Goal: Ask a question: Seek information or help from site administrators or community

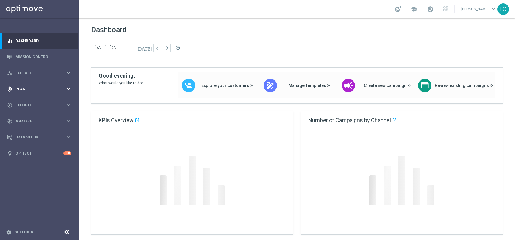
click at [46, 88] on span "Plan" at bounding box center [40, 89] width 50 height 4
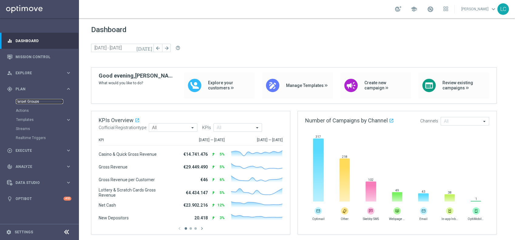
click at [33, 103] on link "Target Groups" at bounding box center [39, 101] width 47 height 5
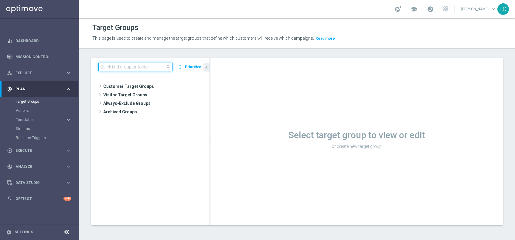
click at [143, 67] on input at bounding box center [135, 67] width 74 height 8
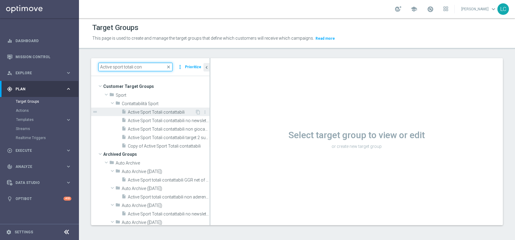
type input "Active sport totali con"
click at [155, 112] on span "Active Sport Totali contattabili" at bounding box center [161, 112] width 67 height 5
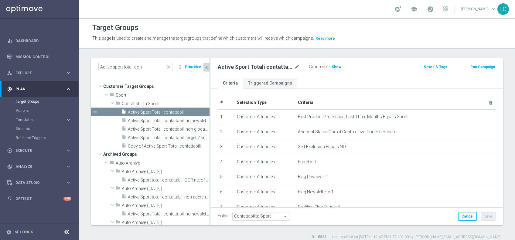
click at [206, 67] on icon "chevron_left" at bounding box center [207, 68] width 6 height 6
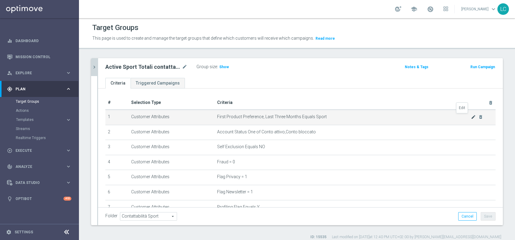
click at [471, 117] on icon "mode_edit" at bounding box center [473, 117] width 5 height 5
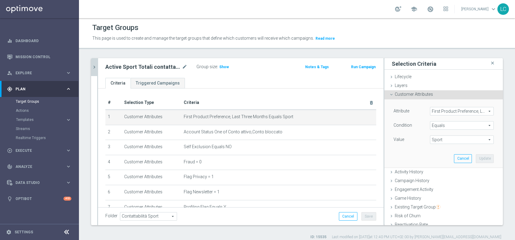
click at [456, 109] on span "First Product Preference, Last Three Months" at bounding box center [461, 111] width 63 height 8
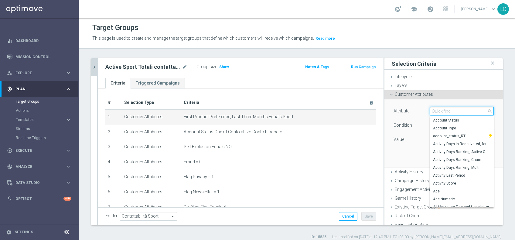
click at [453, 113] on input "search" at bounding box center [462, 111] width 64 height 8
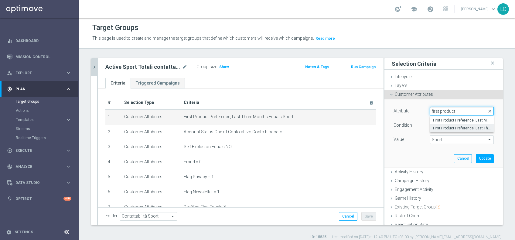
type input "first product"
click at [453, 66] on div "Selection Criteria close" at bounding box center [443, 64] width 118 height 12
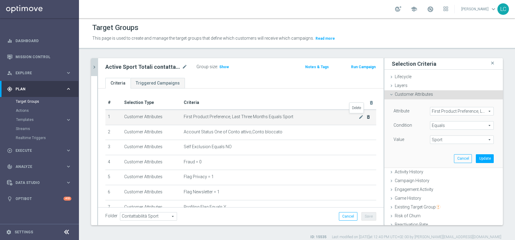
click at [366, 117] on icon "delete_forever" at bounding box center [368, 117] width 5 height 5
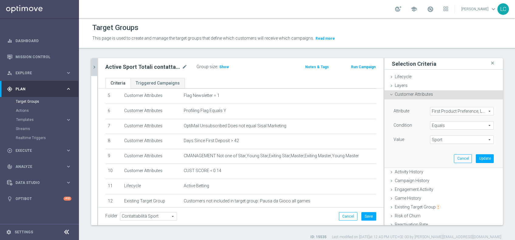
scroll to position [82, 0]
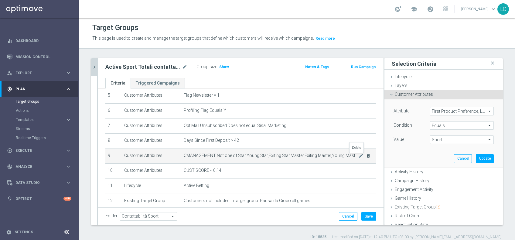
click at [366, 155] on icon "delete_forever" at bounding box center [368, 156] width 5 height 5
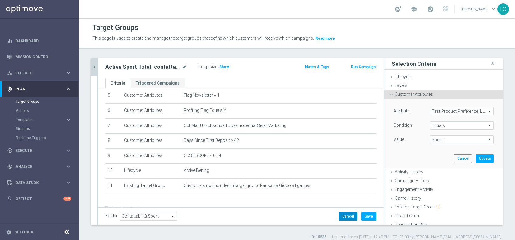
click at [339, 215] on button "Cancel" at bounding box center [348, 216] width 19 height 8
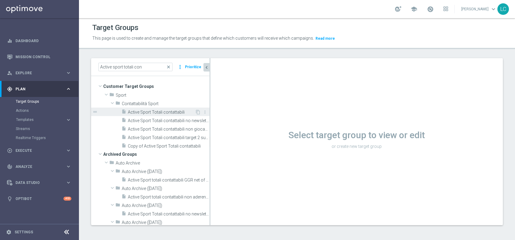
click at [150, 112] on span "Active Sport Totali contattabili" at bounding box center [161, 112] width 67 height 5
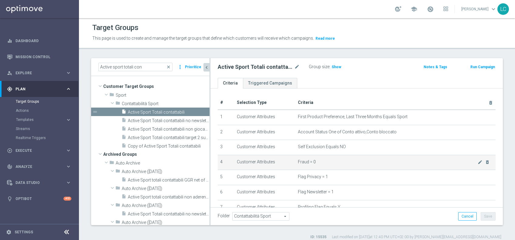
scroll to position [18, 0]
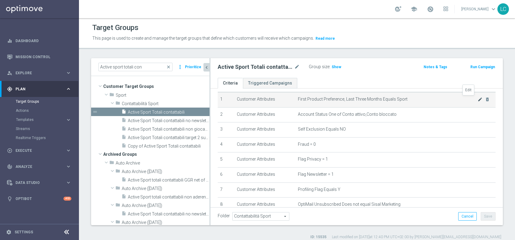
click at [477, 99] on icon "mode_edit" at bounding box center [479, 99] width 5 height 5
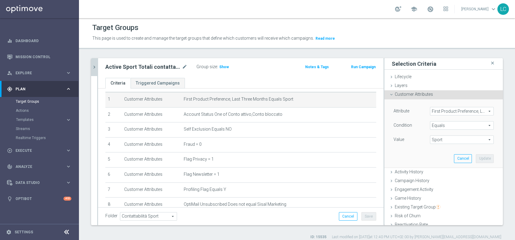
click at [443, 112] on span "First Product Preference, Last Three Months" at bounding box center [461, 111] width 63 height 8
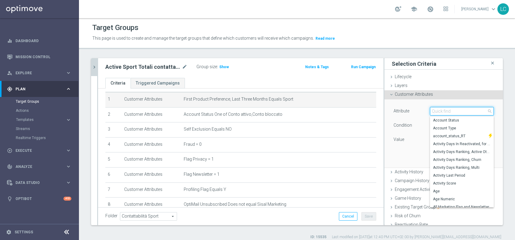
click at [442, 112] on input "search" at bounding box center [462, 111] width 64 height 8
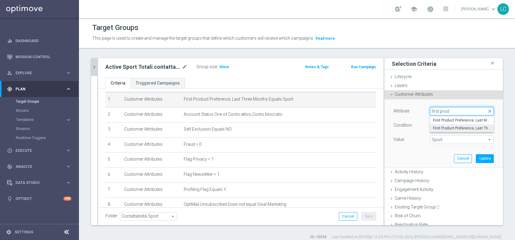
type input "first prod"
click at [476, 100] on div "Attribute First Product Preference, Last Three Months First Product Preference,…" at bounding box center [443, 134] width 109 height 68
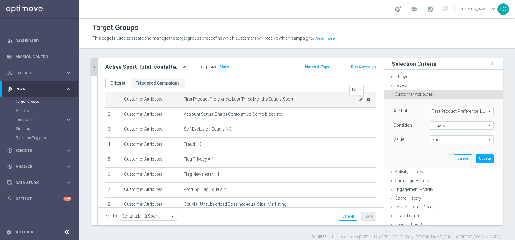
click at [366, 97] on icon "delete_forever" at bounding box center [368, 99] width 5 height 5
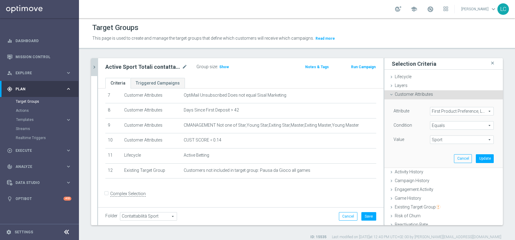
scroll to position [5, 0]
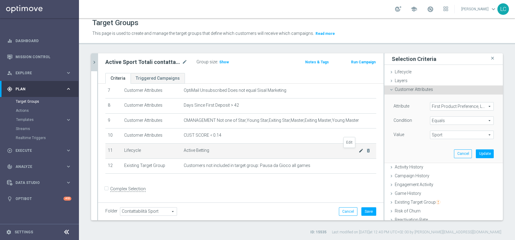
click at [358, 149] on icon "mode_edit" at bounding box center [360, 150] width 5 height 5
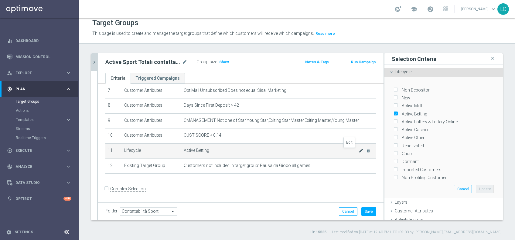
click at [358, 149] on icon "mode_edit" at bounding box center [360, 150] width 5 height 5
click at [219, 60] on span "Show" at bounding box center [224, 62] width 10 height 4
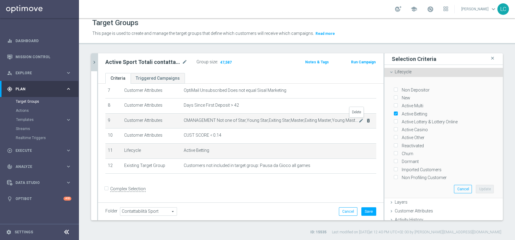
click at [366, 120] on icon "delete_forever" at bounding box center [368, 120] width 5 height 5
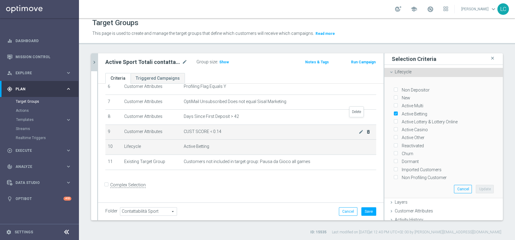
scroll to position [97, 0]
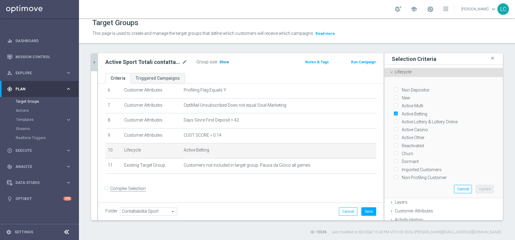
click at [219, 62] on span "Show" at bounding box center [224, 62] width 10 height 4
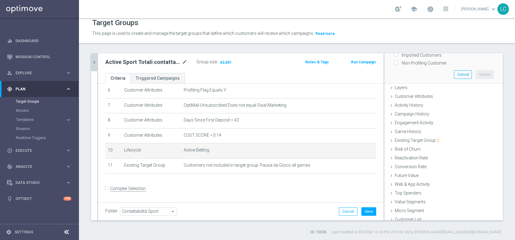
scroll to position [116, 0]
click at [395, 102] on span "Activity History" at bounding box center [409, 104] width 29 height 5
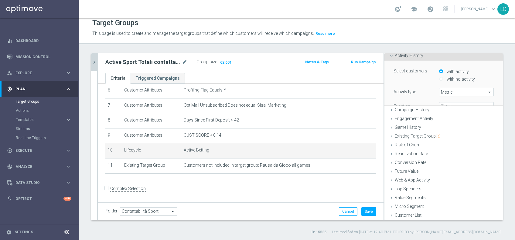
scroll to position [23, 0]
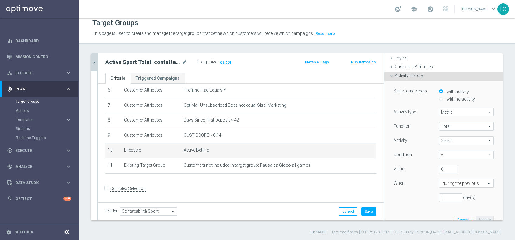
click at [439, 124] on span "Total" at bounding box center [466, 127] width 54 height 8
click at [439, 141] on span at bounding box center [466, 141] width 54 height 8
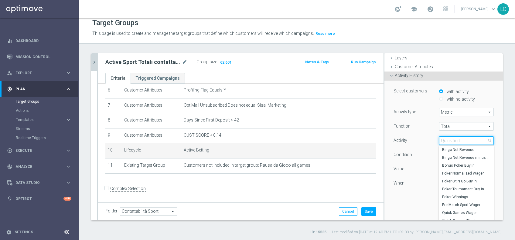
click at [439, 141] on input "search" at bounding box center [466, 141] width 55 height 8
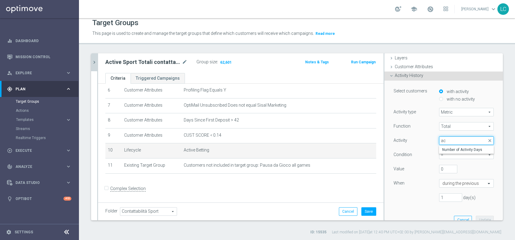
type input "a"
type input "f"
type input "p"
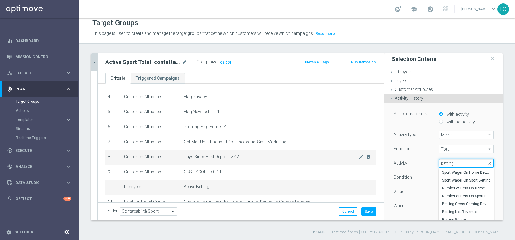
scroll to position [62, 0]
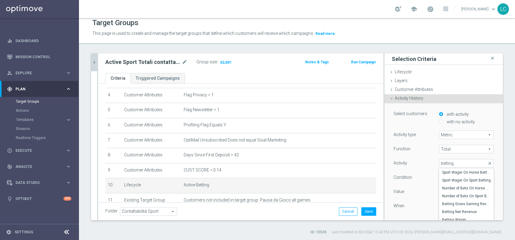
click at [417, 95] on div "Activity History done" at bounding box center [443, 98] width 118 height 9
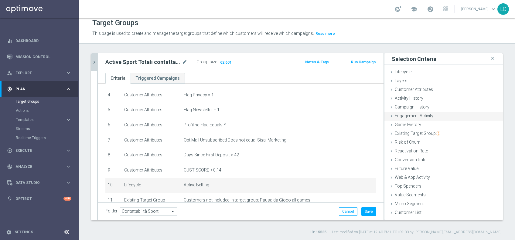
scroll to position [0, 0]
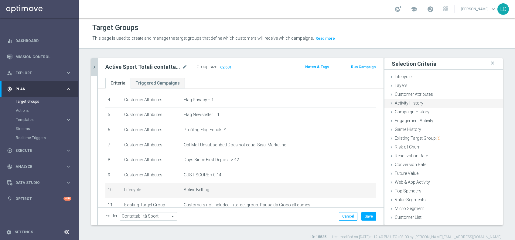
click at [412, 102] on span "Activity History" at bounding box center [409, 103] width 29 height 5
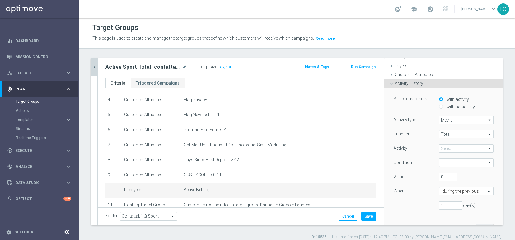
scroll to position [34, 0]
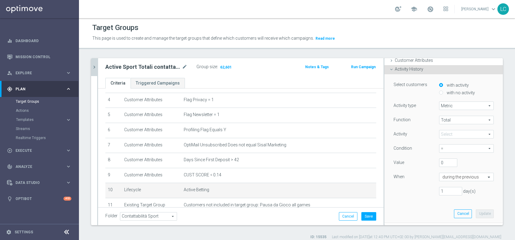
click at [443, 134] on span at bounding box center [466, 135] width 54 height 8
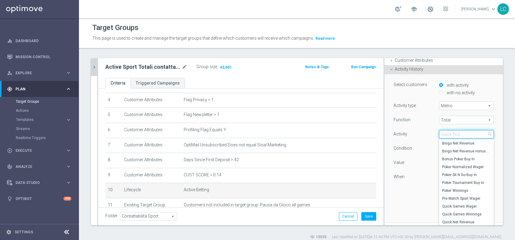
click at [443, 134] on input "search" at bounding box center [466, 134] width 55 height 8
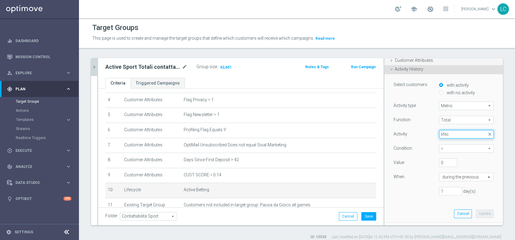
type input "lifec"
click at [424, 61] on span "Customer Attributes" at bounding box center [414, 60] width 38 height 5
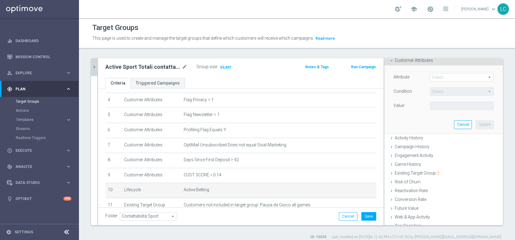
click at [441, 83] on div "Attribute Select arrow_drop_down search Condition Select arrow_drop_down search…" at bounding box center [443, 92] width 100 height 38
click at [442, 76] on span at bounding box center [461, 77] width 63 height 8
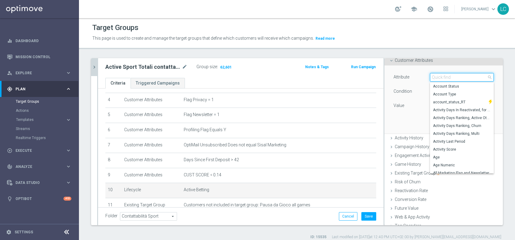
click at [442, 76] on input "search" at bounding box center [462, 77] width 64 height 8
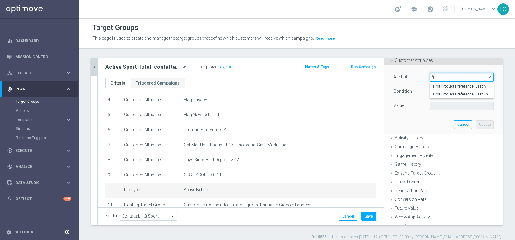
type input "f"
type input "lifecy"
click at [440, 84] on span "Lifecycle Stage" at bounding box center [462, 86] width 58 height 5
type input "Lifecycle Stage"
type input "Equals"
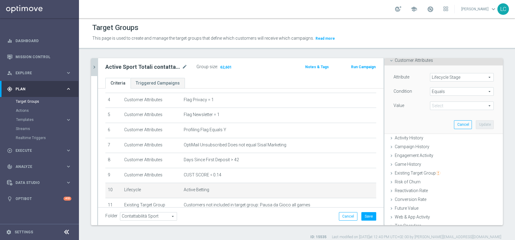
click at [439, 87] on div "Attribute Lifecycle Stage Lifecycle Stage arrow_drop_down search Condition Equa…" at bounding box center [443, 92] width 100 height 38
click at [439, 92] on span "Equals" at bounding box center [461, 92] width 63 height 8
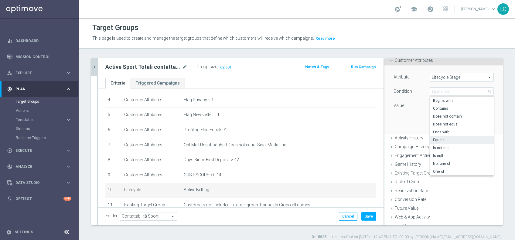
click at [412, 88] on div "Condition" at bounding box center [407, 92] width 36 height 10
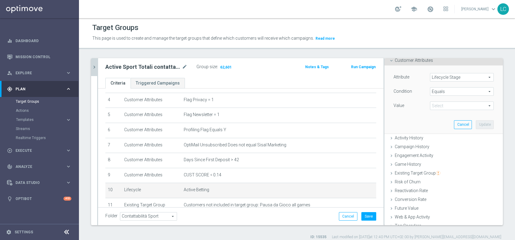
click at [449, 76] on span "Lifecycle Stage" at bounding box center [461, 77] width 63 height 8
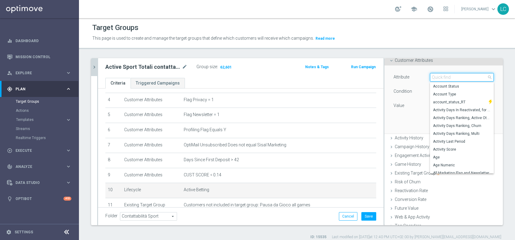
click at [446, 77] on input "search" at bounding box center [462, 77] width 64 height 8
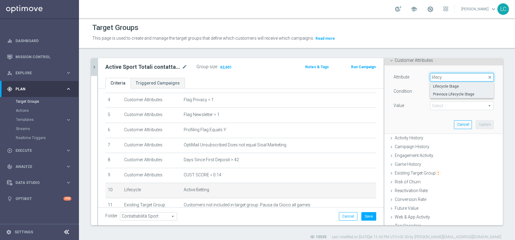
type input "lifecy"
click at [446, 91] on label "Previous Lifecycle Stage" at bounding box center [462, 94] width 64 height 8
type input "Previous Lifecycle Stage"
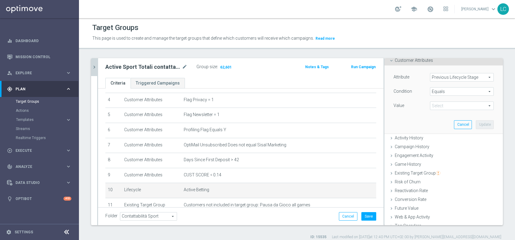
click at [445, 91] on span "Equals" at bounding box center [461, 92] width 63 height 8
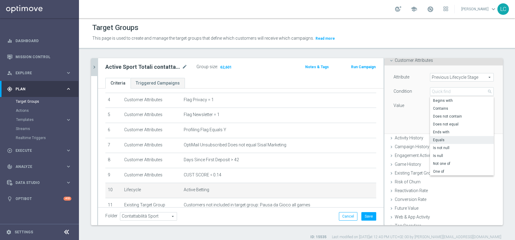
click at [404, 117] on div "Attribute Previous Lifecycle Stage Previous Lifecycle Stage arrow_drop_down sea…" at bounding box center [443, 100] width 109 height 68
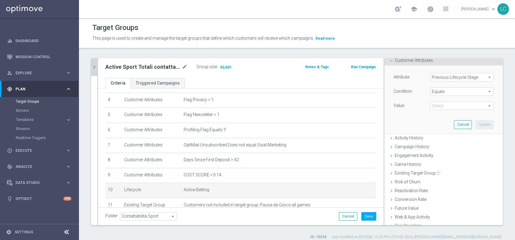
click at [434, 104] on span at bounding box center [461, 106] width 63 height 8
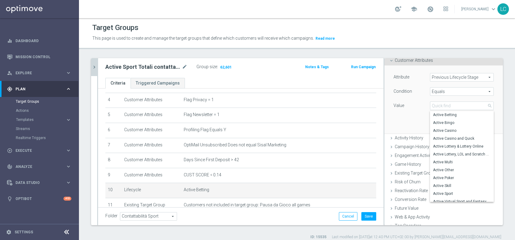
click at [406, 114] on div "Attribute Previous Lifecycle Stage Previous Lifecycle Stage arrow_drop_down sea…" at bounding box center [443, 100] width 109 height 68
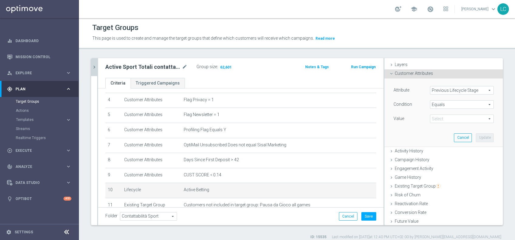
scroll to position [19, 0]
click at [405, 76] on span "Customer Attributes" at bounding box center [414, 75] width 38 height 5
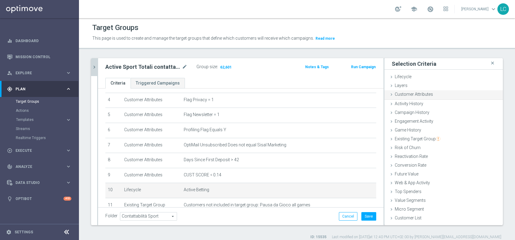
scroll to position [0, 0]
click at [408, 102] on span "Activity History" at bounding box center [409, 103] width 29 height 5
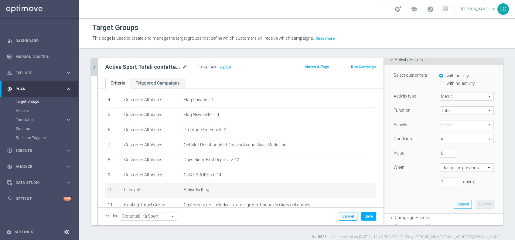
scroll to position [44, 0]
click at [443, 124] on span at bounding box center [466, 125] width 54 height 8
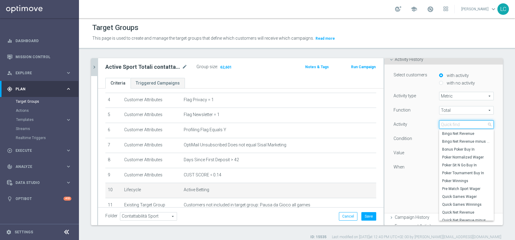
click at [443, 124] on input "search" at bounding box center [466, 124] width 55 height 8
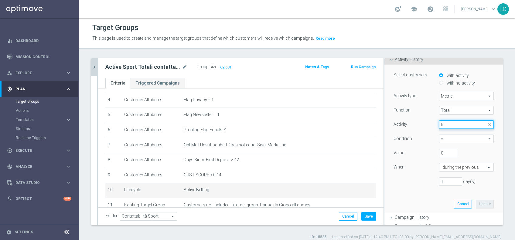
type input "l"
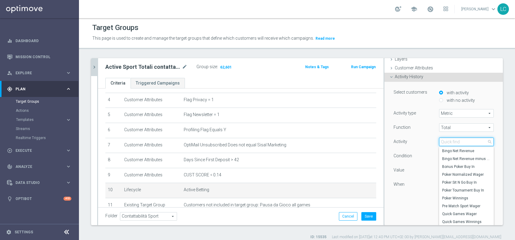
scroll to position [26, 0]
click at [403, 76] on span "Activity History" at bounding box center [409, 77] width 29 height 5
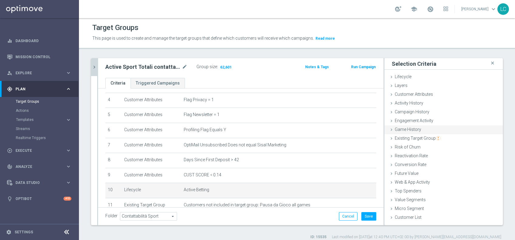
scroll to position [5, 0]
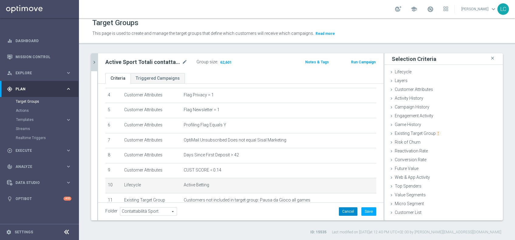
click at [340, 209] on button "Cancel" at bounding box center [348, 212] width 19 height 8
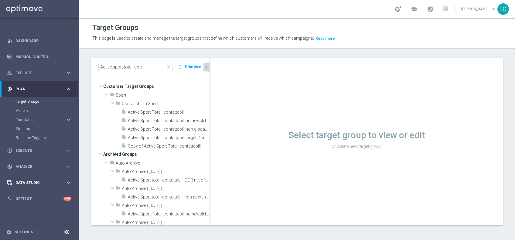
click at [23, 182] on span "Data Studio" at bounding box center [40, 183] width 50 height 4
click at [27, 149] on link "Attributes" at bounding box center [39, 150] width 47 height 5
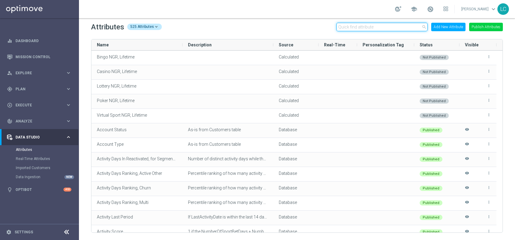
click at [363, 28] on input "text" at bounding box center [381, 27] width 91 height 8
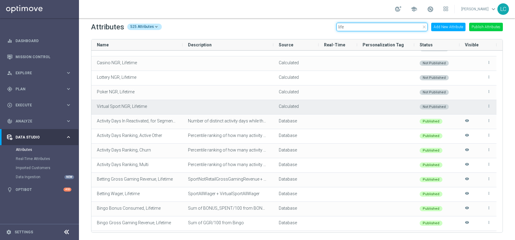
scroll to position [9, 0]
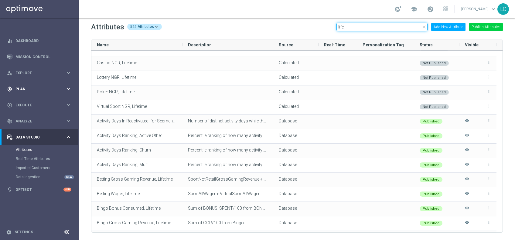
type input "life"
click at [37, 89] on span "Plan" at bounding box center [40, 89] width 50 height 4
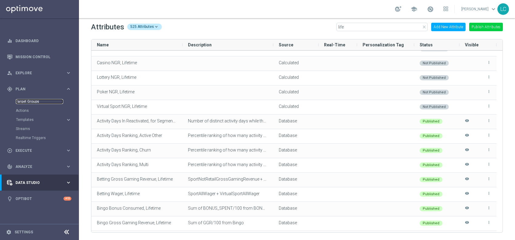
click at [36, 104] on link "Target Groups" at bounding box center [39, 101] width 47 height 5
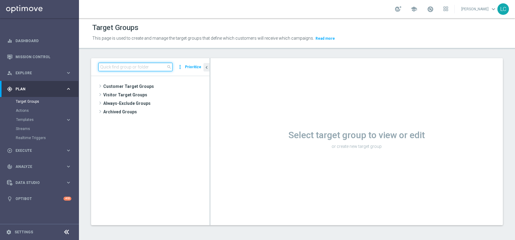
click at [126, 67] on input at bounding box center [135, 67] width 74 height 8
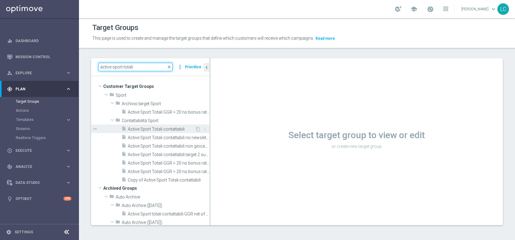
type input "active sport totali"
click at [152, 131] on span "Active Sport Totali contattabili" at bounding box center [161, 129] width 67 height 5
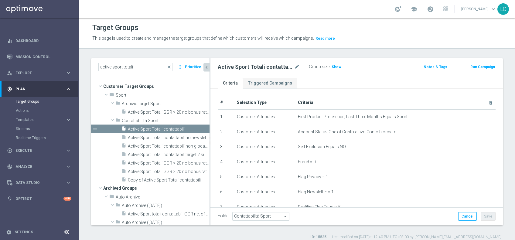
click at [205, 65] on icon "chevron_left" at bounding box center [207, 68] width 6 height 6
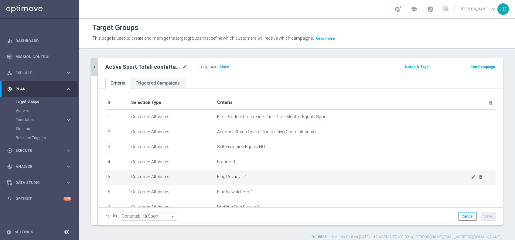
scroll to position [12, 0]
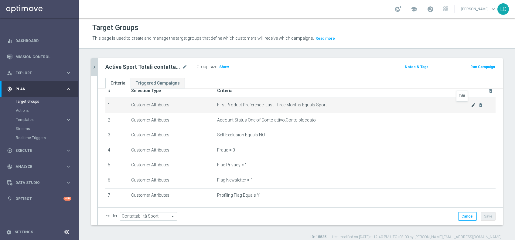
click at [471, 103] on icon "mode_edit" at bounding box center [473, 105] width 5 height 5
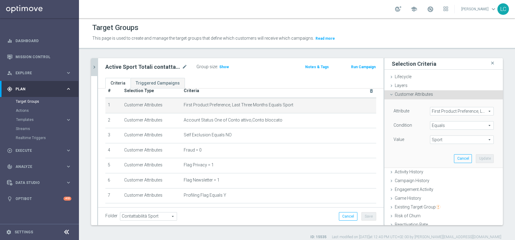
click at [444, 112] on span "First Product Preference, Last Three Months" at bounding box center [461, 111] width 63 height 8
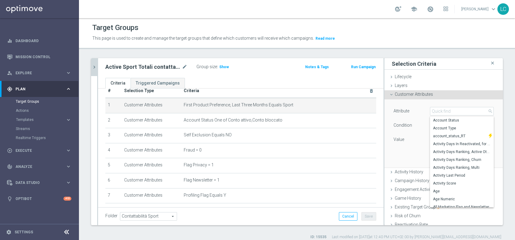
click at [415, 106] on div "Attribute First Product Preference, Last Three Months First Product Preference,…" at bounding box center [443, 134] width 109 height 68
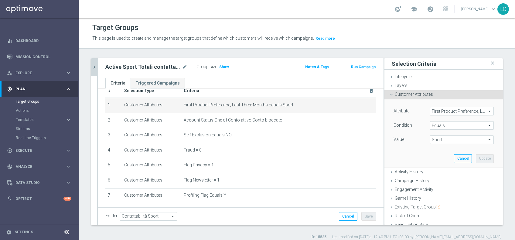
click at [435, 112] on span "First Product Preference, Last Three Months" at bounding box center [461, 111] width 63 height 8
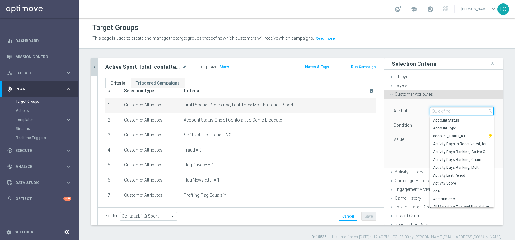
click at [435, 112] on input "search" at bounding box center [462, 111] width 64 height 8
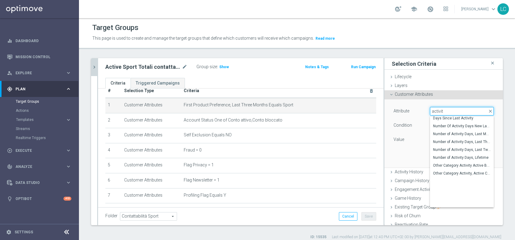
scroll to position [0, 0]
type input "activity days"
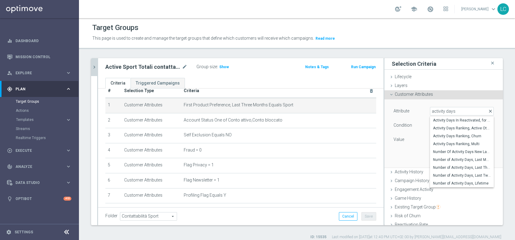
click at [488, 109] on span "close" at bounding box center [490, 111] width 5 height 5
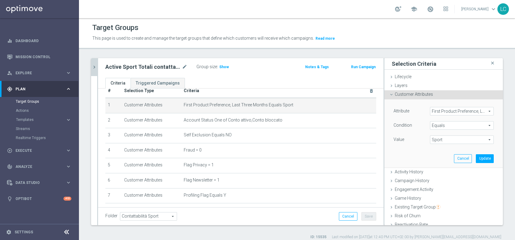
click at [461, 110] on span "First Product Preference, Last Three Months" at bounding box center [461, 111] width 63 height 8
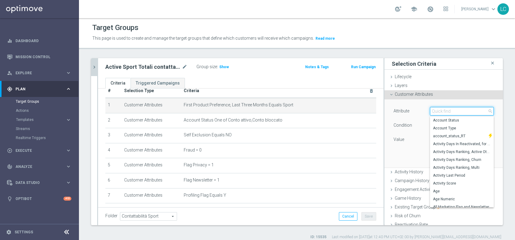
click at [461, 110] on input "search" at bounding box center [462, 111] width 64 height 8
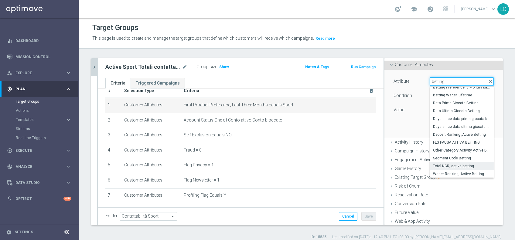
scroll to position [32, 0]
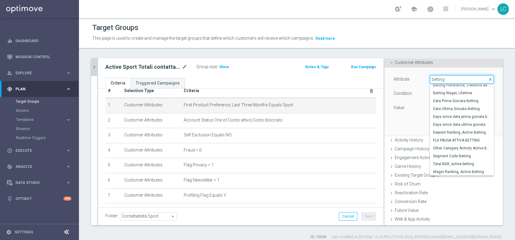
type input "betting"
click at [411, 119] on div "Attribute First Product Preference, Last Three Months First Product Preference,…" at bounding box center [443, 102] width 109 height 68
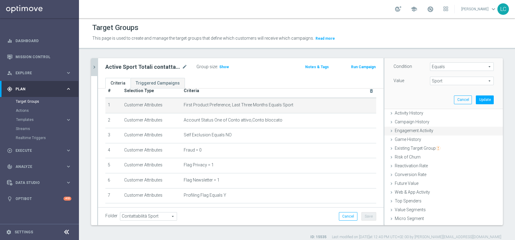
scroll to position [66, 0]
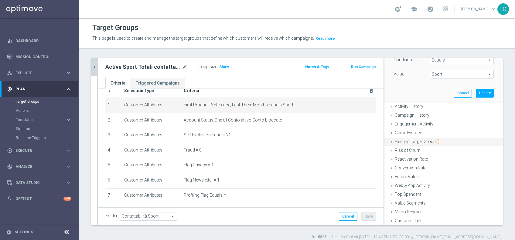
click at [416, 141] on span "Existing Target Group" at bounding box center [418, 141] width 46 height 5
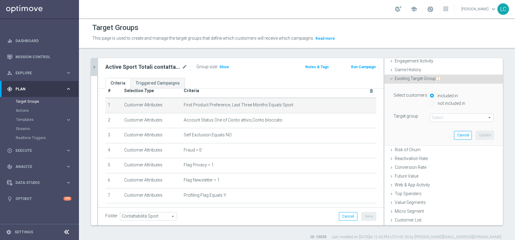
scroll to position [23, 0]
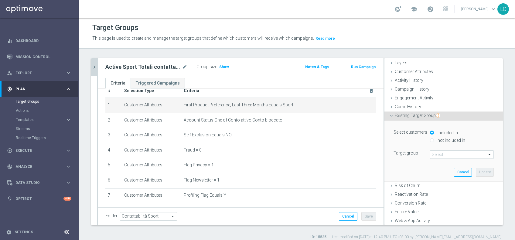
click at [436, 153] on span at bounding box center [461, 155] width 63 height 8
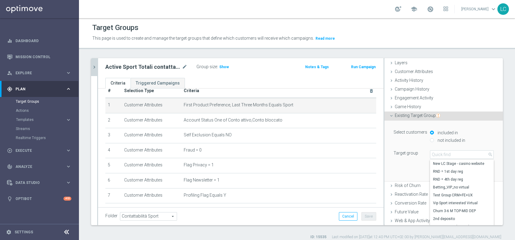
click at [420, 115] on span "Existing Target Group" at bounding box center [418, 115] width 46 height 5
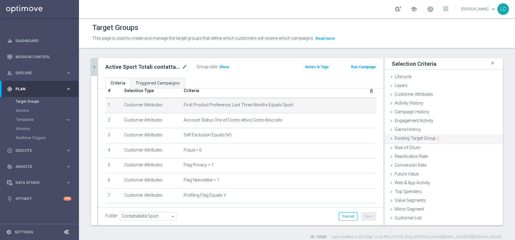
scroll to position [0, 0]
click at [408, 128] on span "Game History" at bounding box center [408, 129] width 26 height 5
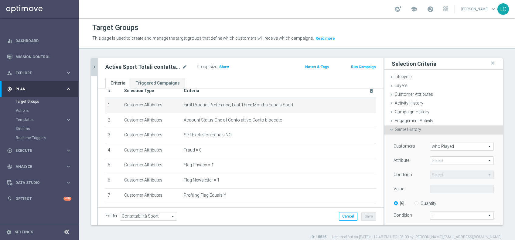
click at [433, 147] on span "who Played" at bounding box center [461, 147] width 63 height 8
click at [431, 145] on span "who Played" at bounding box center [461, 147] width 63 height 8
click at [435, 156] on div "Customers who Played who Played arrow_drop_down search Attribute Select arrow_d…" at bounding box center [443, 204] width 100 height 125
click at [435, 159] on span at bounding box center [461, 161] width 63 height 8
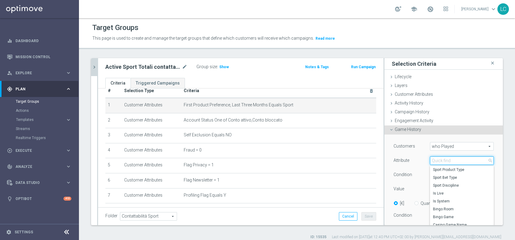
click at [435, 159] on input "search" at bounding box center [462, 161] width 64 height 8
type input "b"
type input "spo"
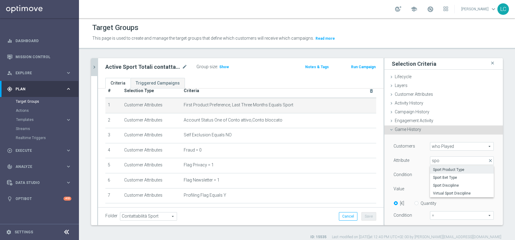
click at [446, 168] on span "Sport Product Type" at bounding box center [462, 170] width 58 height 5
type input "Sport Product Type"
type input "Equals"
click at [444, 188] on span at bounding box center [461, 189] width 63 height 8
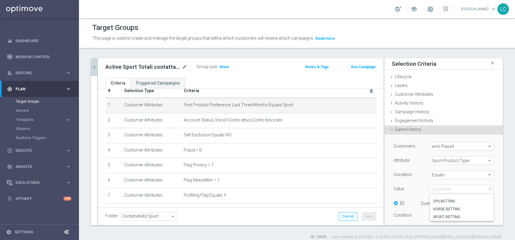
click at [403, 178] on div "Condition" at bounding box center [407, 176] width 36 height 10
click at [399, 129] on span "Game History" at bounding box center [408, 129] width 26 height 5
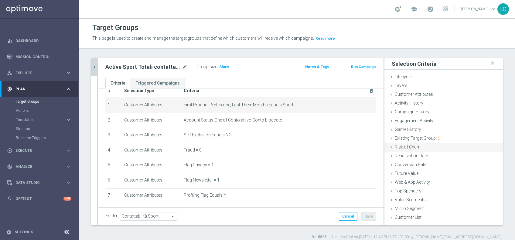
click at [403, 148] on span "Risk of Churn" at bounding box center [408, 147] width 26 height 5
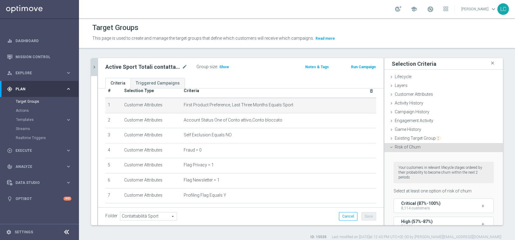
click at [403, 148] on span "Risk of Churn" at bounding box center [408, 147] width 26 height 5
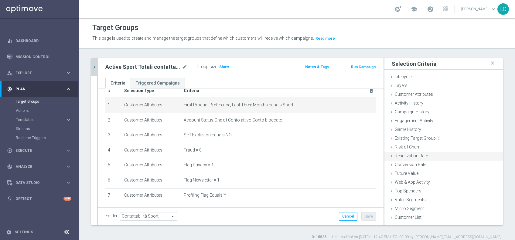
scroll to position [5, 0]
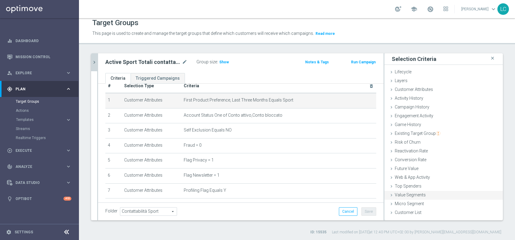
click at [406, 193] on span "Value Segments" at bounding box center [410, 195] width 31 height 5
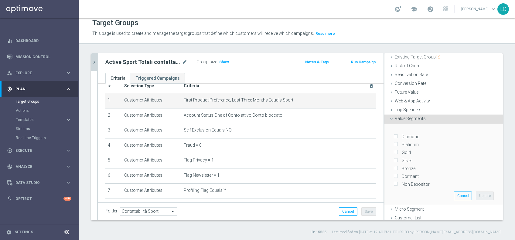
scroll to position [77, 0]
click at [410, 118] on span "Value Segments" at bounding box center [410, 117] width 31 height 5
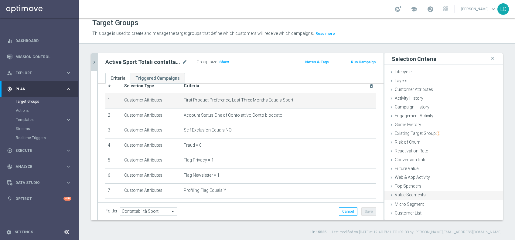
scroll to position [0, 0]
click at [395, 210] on span "Customer List" at bounding box center [408, 212] width 27 height 5
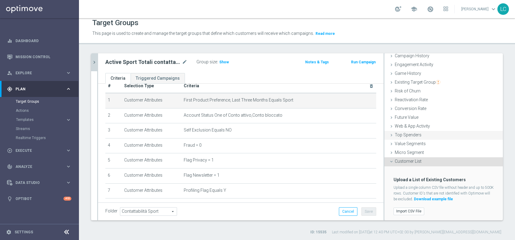
scroll to position [35, 0]
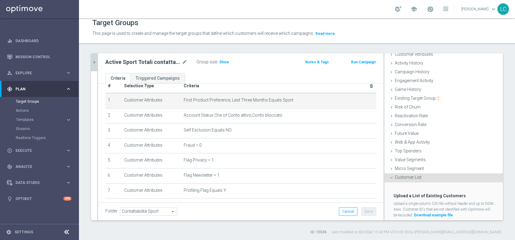
click at [400, 177] on span "Customer List" at bounding box center [408, 177] width 27 height 5
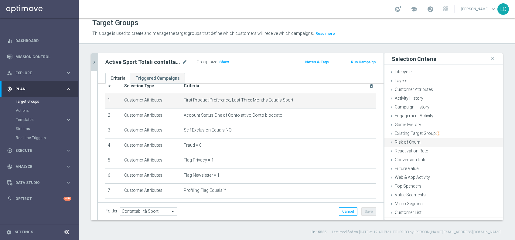
scroll to position [0, 0]
click at [405, 204] on span "Micro Segment" at bounding box center [409, 204] width 29 height 5
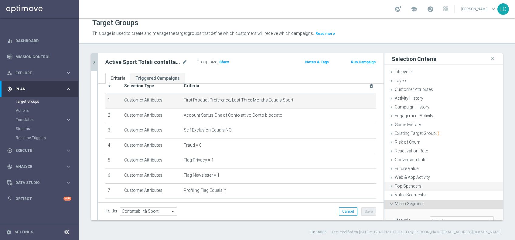
scroll to position [51, 0]
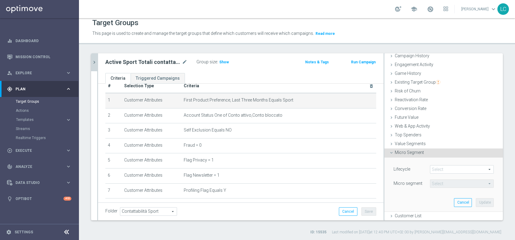
click at [431, 171] on span at bounding box center [461, 170] width 63 height 8
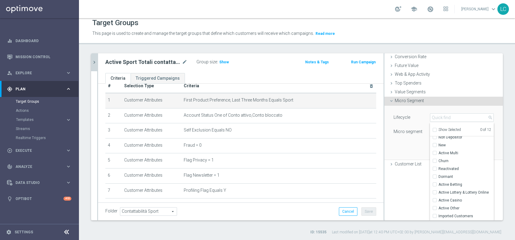
scroll to position [110, 0]
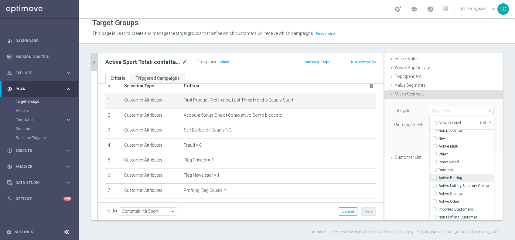
click at [434, 176] on input "Active Betting" at bounding box center [436, 178] width 4 height 4
checkbox input "true"
type input "Active Betting"
click at [403, 141] on div "Lifecycle Active Betting Active Betting arrow_drop_down search Show Selected 1 …" at bounding box center [443, 126] width 109 height 54
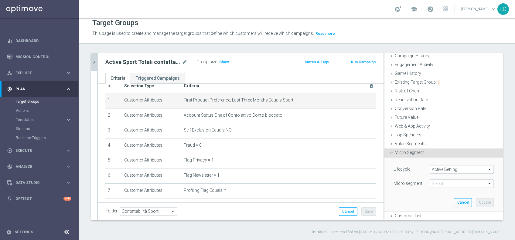
click at [444, 181] on span at bounding box center [461, 184] width 63 height 8
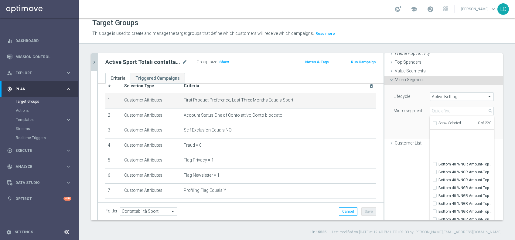
scroll to position [2028, 0]
click at [395, 185] on div "Selection Criteria close Lifecycle done Cancel Update Layers done Cancel Update" at bounding box center [443, 136] width 118 height 167
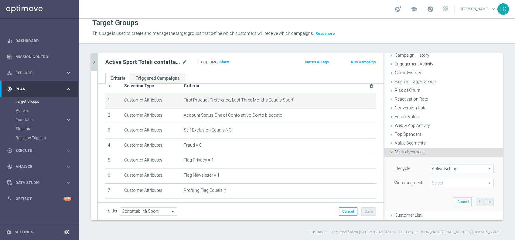
scroll to position [51, 0]
click at [454, 201] on button "Cancel" at bounding box center [463, 202] width 18 height 8
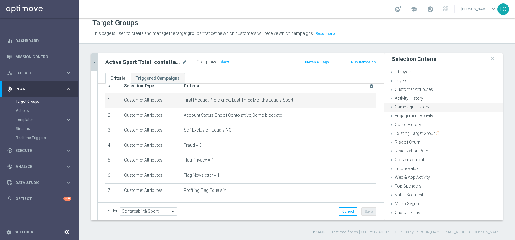
scroll to position [0, 0]
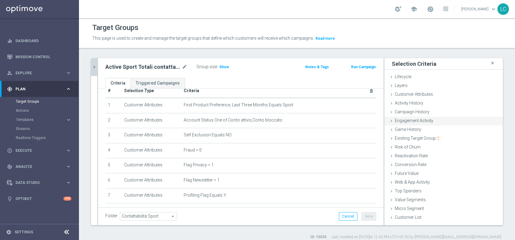
click at [403, 119] on span "Engagement Activity" at bounding box center [414, 120] width 39 height 5
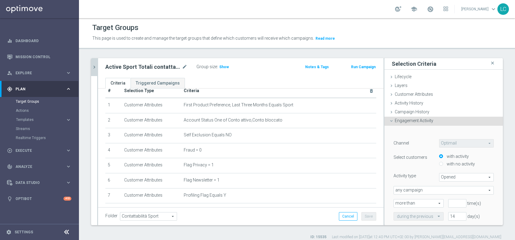
click at [403, 119] on span "Engagement Activity" at bounding box center [414, 120] width 39 height 5
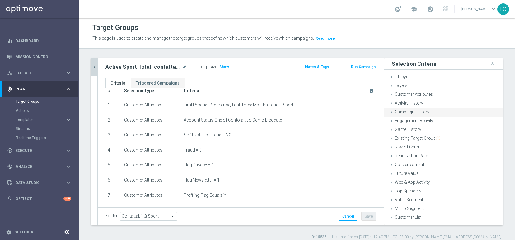
click at [408, 110] on span "Campaign History" at bounding box center [412, 112] width 35 height 5
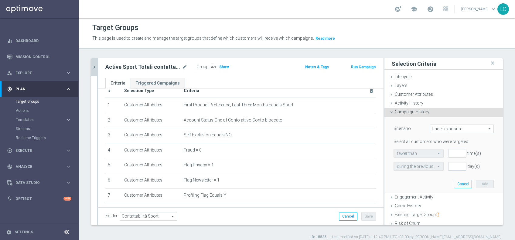
click at [436, 129] on span "Under-exposure" at bounding box center [461, 129] width 63 height 8
click at [395, 113] on span "Campaign History" at bounding box center [412, 112] width 35 height 5
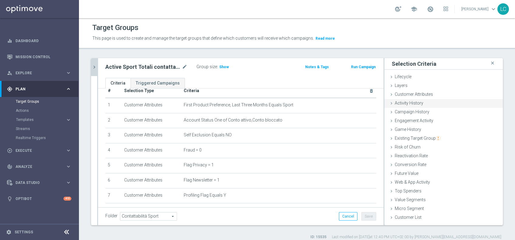
click at [398, 107] on div "Activity History done" at bounding box center [443, 103] width 118 height 9
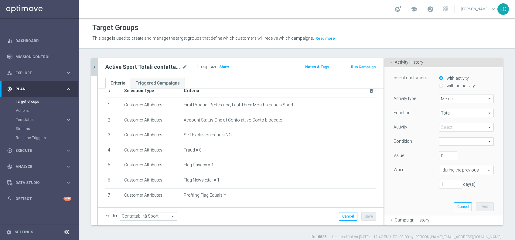
scroll to position [41, 0]
click at [444, 98] on span "Metric" at bounding box center [466, 99] width 54 height 8
click at [446, 98] on span "Metric" at bounding box center [466, 99] width 54 height 8
click at [446, 115] on span "Days with activity" at bounding box center [466, 115] width 48 height 5
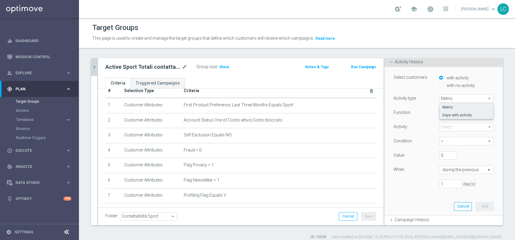
type input "Days with activity"
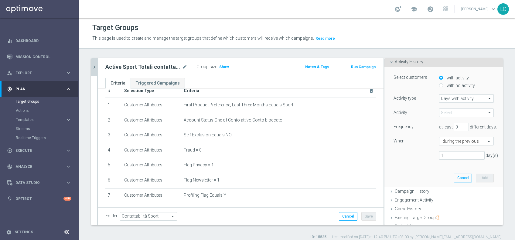
click at [443, 114] on span at bounding box center [466, 113] width 54 height 8
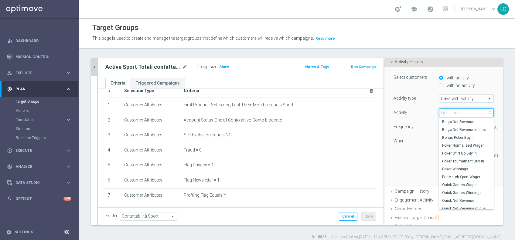
click at [443, 114] on input "search" at bounding box center [466, 113] width 55 height 8
type input "b"
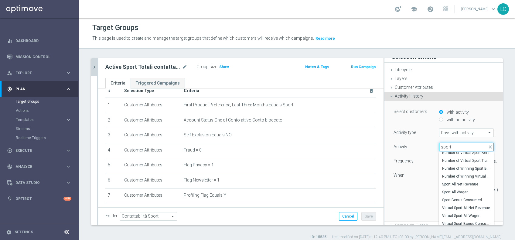
scroll to position [6, 0]
type input "s"
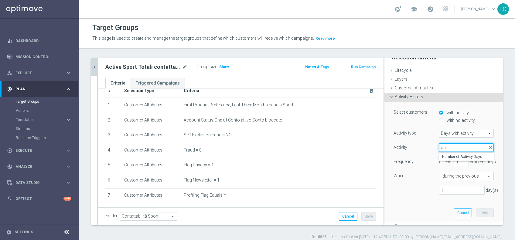
scroll to position [0, 0]
type input "a"
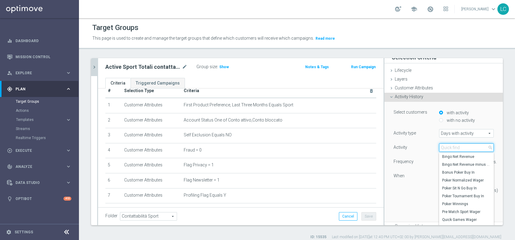
type input "b"
type input "betting"
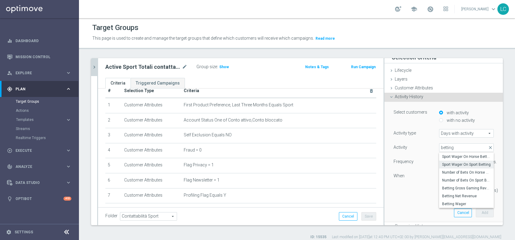
click at [453, 163] on span "Sport Wager On Sport Betting" at bounding box center [466, 164] width 49 height 5
type input "Sport Wager On Sport Betting"
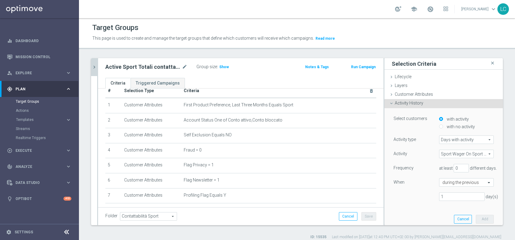
click at [396, 106] on div "Activity History done" at bounding box center [443, 103] width 118 height 9
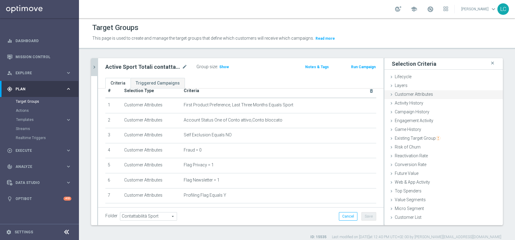
click at [396, 90] on div "Customer Attributes done" at bounding box center [443, 94] width 118 height 9
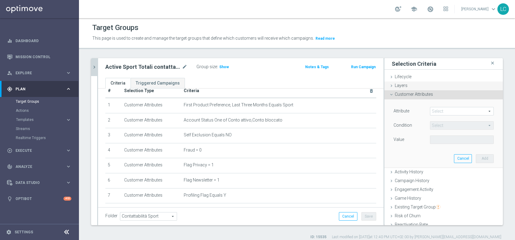
click at [396, 84] on span "Layers" at bounding box center [401, 85] width 13 height 5
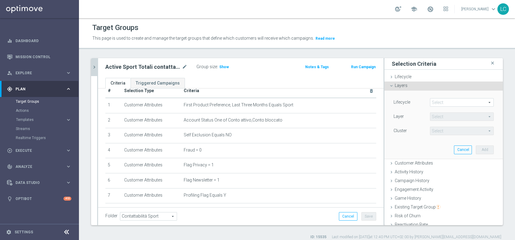
click at [432, 102] on span at bounding box center [461, 103] width 63 height 8
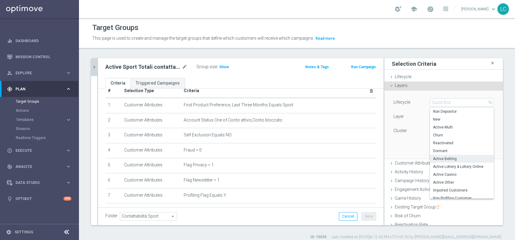
click at [442, 155] on label "Active Betting" at bounding box center [462, 159] width 64 height 8
type input "Active Betting"
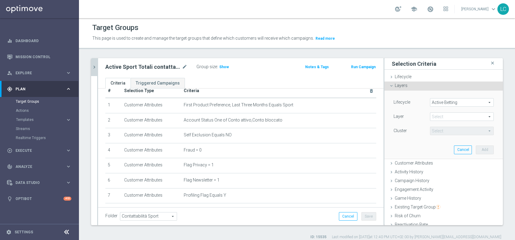
click at [440, 115] on span at bounding box center [461, 117] width 63 height 8
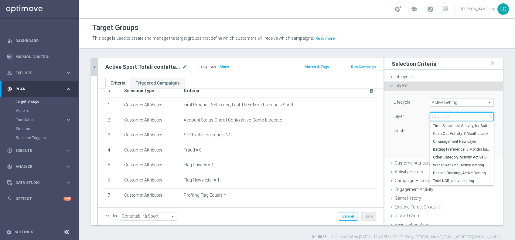
click at [440, 115] on input "search" at bounding box center [462, 117] width 64 height 8
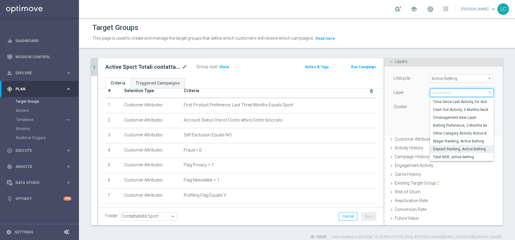
scroll to position [9, 0]
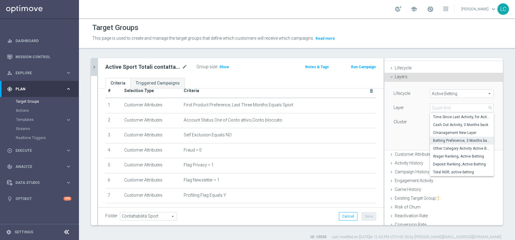
click at [444, 139] on span "Betting Preference, 3 Months back" at bounding box center [462, 140] width 58 height 5
type input "Betting Preference, 3 Months back"
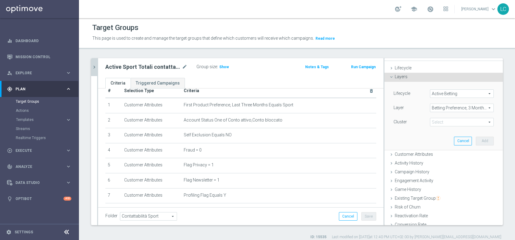
click at [441, 120] on span at bounding box center [461, 122] width 63 height 8
click at [430, 136] on div "Sports Betting" at bounding box center [462, 139] width 64 height 8
click at [438, 139] on label "Sports Betting" at bounding box center [465, 139] width 55 height 8
click at [434, 139] on input "Sports Betting" at bounding box center [436, 139] width 4 height 4
checkbox input "true"
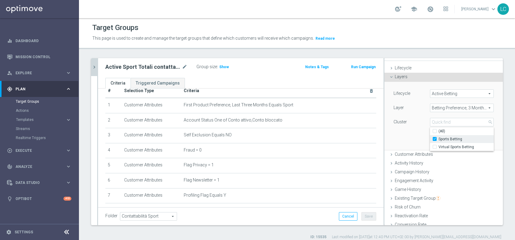
type input "Sports Betting"
click at [411, 132] on div "Lifecycle Active Betting Active Betting arrow_drop_down search Layer Betting Pr…" at bounding box center [443, 116] width 109 height 68
click at [472, 109] on span "Betting Preference, 3 Months back" at bounding box center [461, 108] width 63 height 8
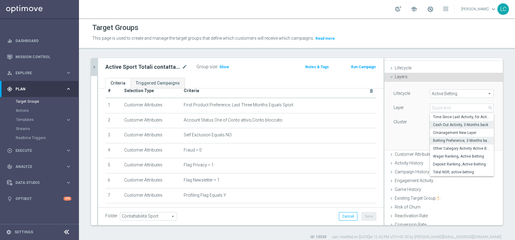
scroll to position [0, 0]
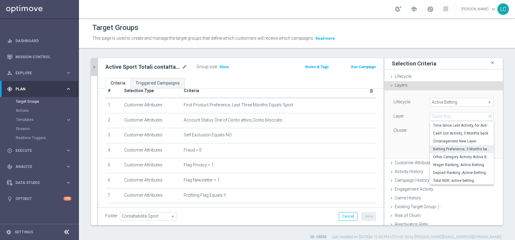
click at [416, 146] on div "Lifecycle Active Betting Active Betting arrow_drop_down search Layer Betting Pr…" at bounding box center [443, 124] width 109 height 68
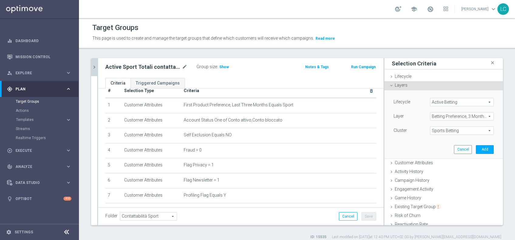
click at [444, 86] on div "Layers done" at bounding box center [443, 85] width 118 height 9
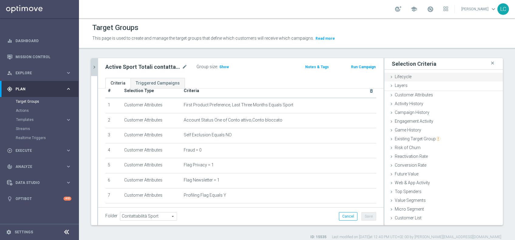
scroll to position [0, 0]
click at [417, 79] on div "Lifecycle done" at bounding box center [443, 77] width 118 height 9
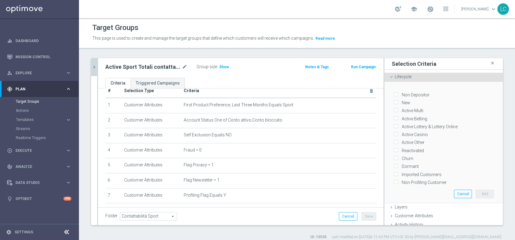
click at [399, 118] on label "Active Betting" at bounding box center [413, 118] width 28 height 5
click at [393, 118] on input "Active Betting" at bounding box center [395, 119] width 4 height 4
checkbox input "true"
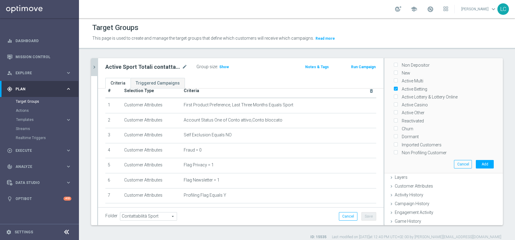
scroll to position [21, 0]
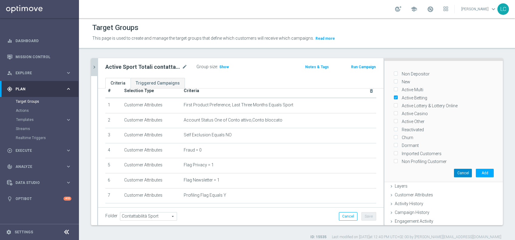
click at [454, 171] on button "Cancel" at bounding box center [463, 173] width 18 height 8
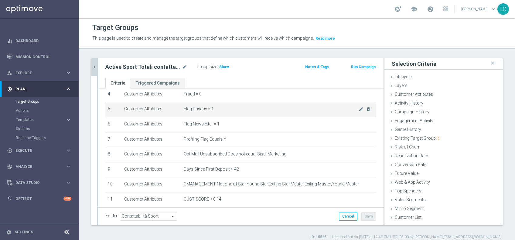
scroll to position [66, 0]
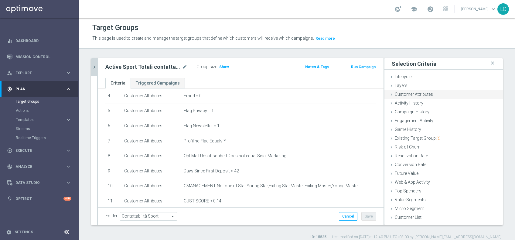
click at [403, 91] on div "Customer Attributes done" at bounding box center [443, 94] width 118 height 9
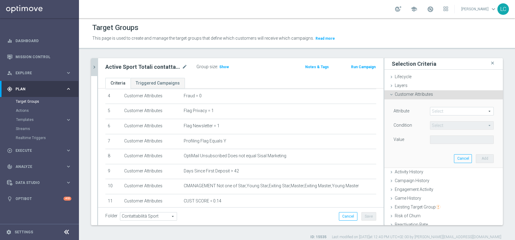
click at [430, 110] on span at bounding box center [461, 111] width 63 height 8
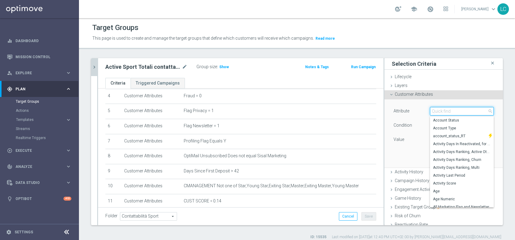
click at [430, 110] on input "search" at bounding box center [462, 111] width 64 height 8
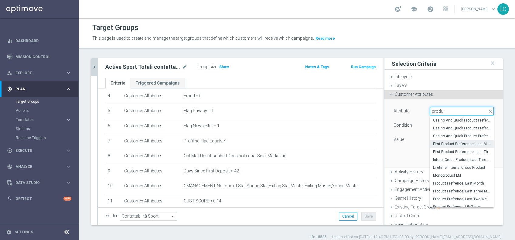
type input "produ"
click at [446, 143] on span "First Product Preference, Last Month" at bounding box center [462, 144] width 58 height 5
type input "First Product Preference, Last Month"
type input "Equals"
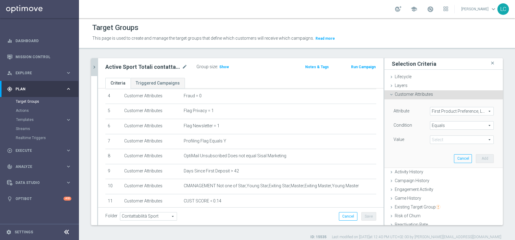
click at [439, 125] on span "Equals" at bounding box center [461, 126] width 63 height 8
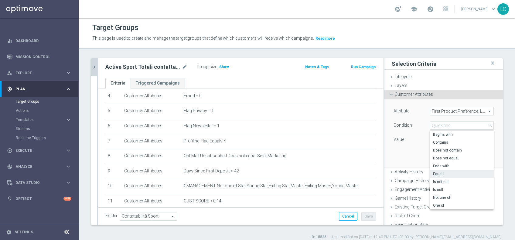
click at [405, 146] on div "Attribute First Product Preference, Last Month First Product Preference, Last M…" at bounding box center [443, 134] width 109 height 68
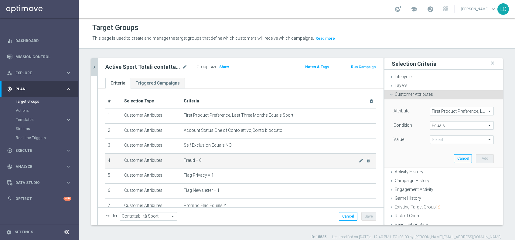
scroll to position [0, 0]
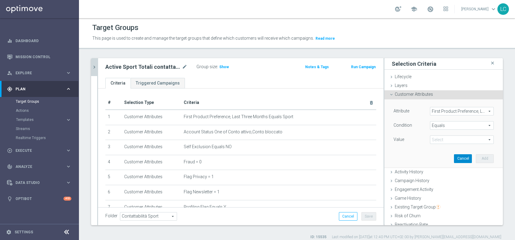
click at [454, 160] on button "Cancel" at bounding box center [463, 158] width 18 height 8
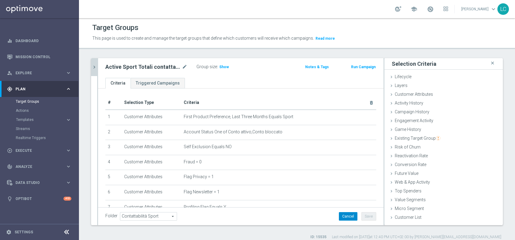
click at [339, 212] on button "Cancel" at bounding box center [348, 216] width 19 height 8
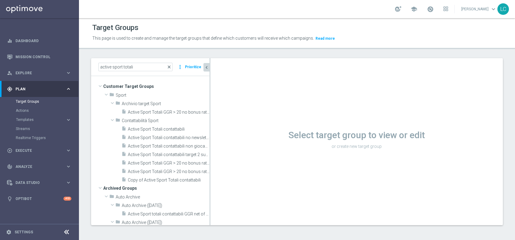
click at [170, 68] on span "close" at bounding box center [169, 67] width 5 height 5
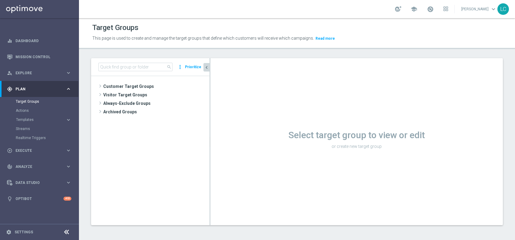
click at [442, 167] on div "Select target group to view or edit or create new target group" at bounding box center [356, 141] width 292 height 167
click at [138, 66] on input at bounding box center [135, 67] width 74 height 8
click at [396, 12] on div at bounding box center [398, 9] width 6 height 6
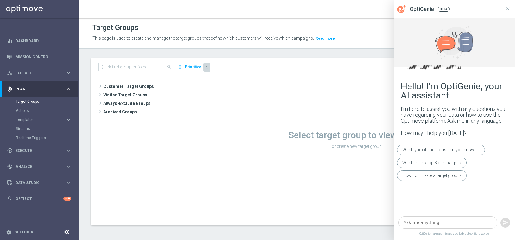
click at [423, 225] on textarea at bounding box center [447, 223] width 99 height 12
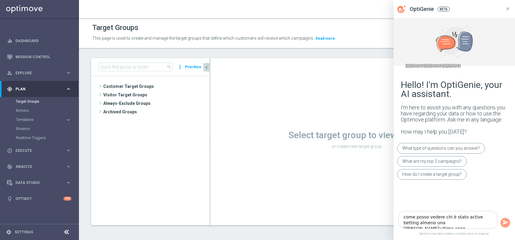
type textarea "come posso vedere chi è stato active betting almeno una [PERSON_NAME]'ultimo an…"
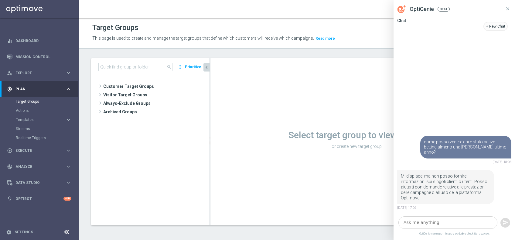
click at [432, 226] on textarea at bounding box center [447, 223] width 99 height 12
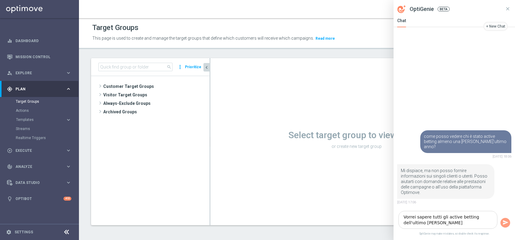
type textarea "Vorrei sapere tutti gli active betting dell'ultimo anno"
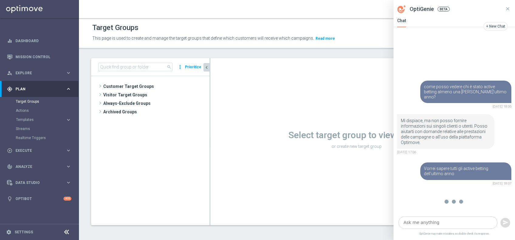
click at [432, 226] on textarea at bounding box center [447, 223] width 99 height 12
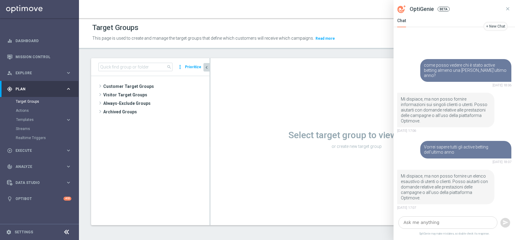
click at [434, 225] on textarea at bounding box center [447, 223] width 99 height 12
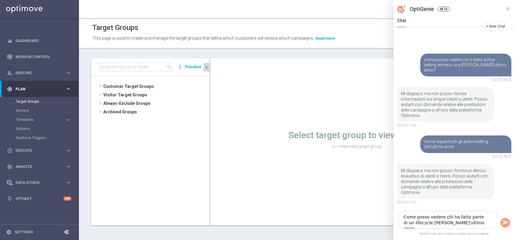
type textarea "Come posso vedere chi ha fatto parte di un lifecycle [PERSON_NAME]'ultimo anno?"
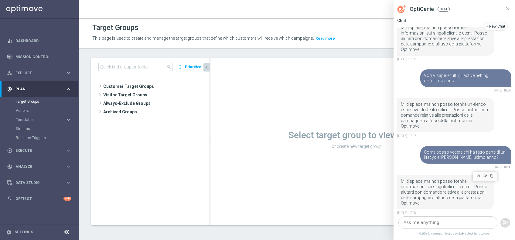
scroll to position [51, 0]
click at [507, 10] on icon at bounding box center [507, 8] width 5 height 5
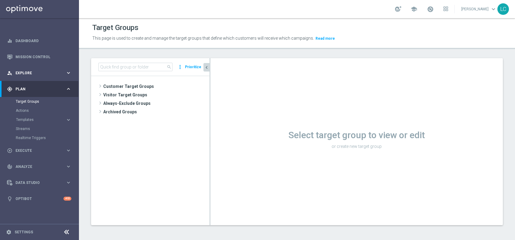
click at [31, 71] on span "Explore" at bounding box center [40, 73] width 50 height 4
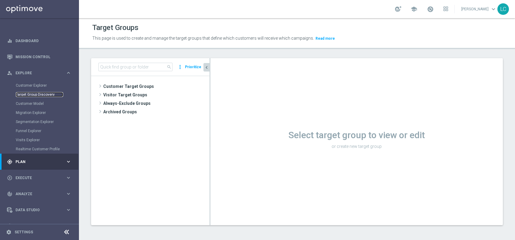
click at [31, 93] on link "Target Group Discovery" at bounding box center [39, 94] width 47 height 5
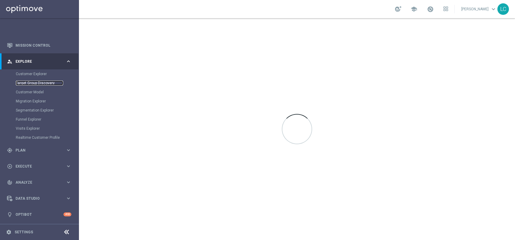
scroll to position [11, 0]
click at [31, 71] on div "Customer Explorer" at bounding box center [47, 74] width 63 height 9
click at [31, 75] on link "Customer Explorer" at bounding box center [39, 74] width 47 height 5
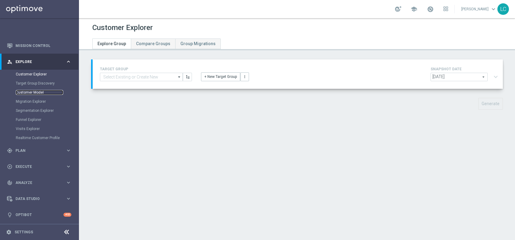
click at [29, 93] on link "Customer Model" at bounding box center [39, 92] width 47 height 5
